Goal: Task Accomplishment & Management: Complete application form

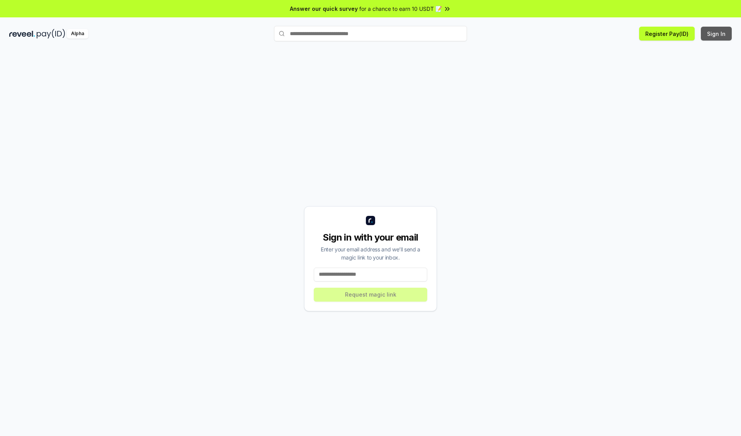
click at [717, 34] on button "Sign In" at bounding box center [716, 34] width 31 height 14
type input "**********"
click at [371, 294] on button "Request magic link" at bounding box center [370, 295] width 113 height 14
